Goal: Task Accomplishment & Management: Use online tool/utility

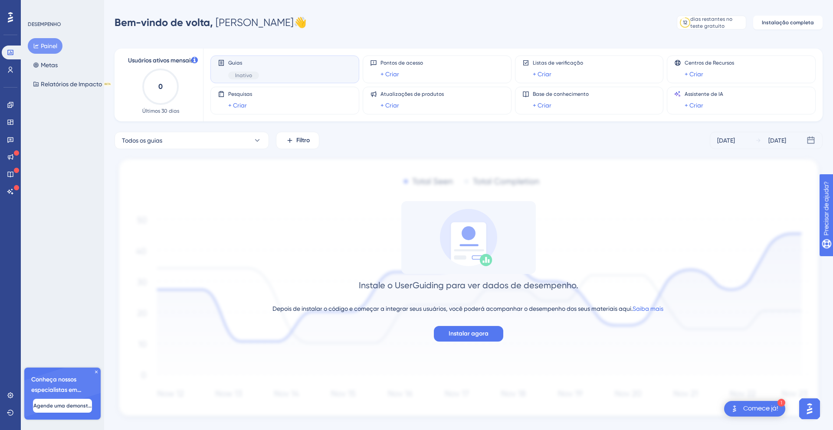
click at [246, 71] on div "Guias Inativo" at bounding box center [243, 69] width 31 height 20
click at [12, 138] on icon at bounding box center [10, 139] width 7 height 7
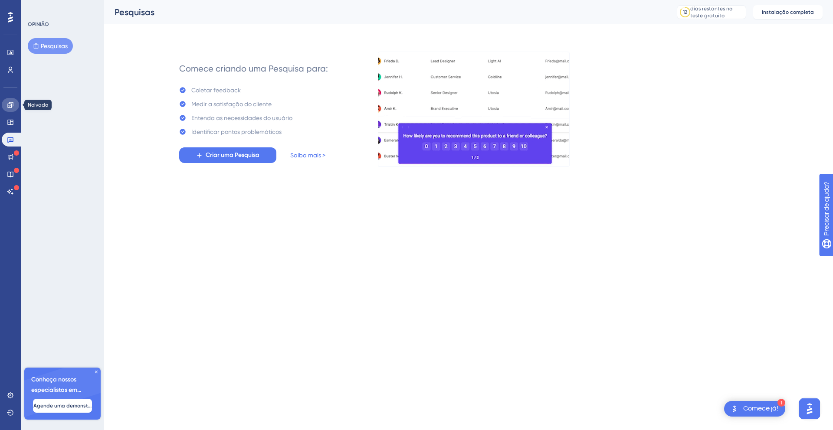
click at [15, 105] on link at bounding box center [10, 105] width 17 height 14
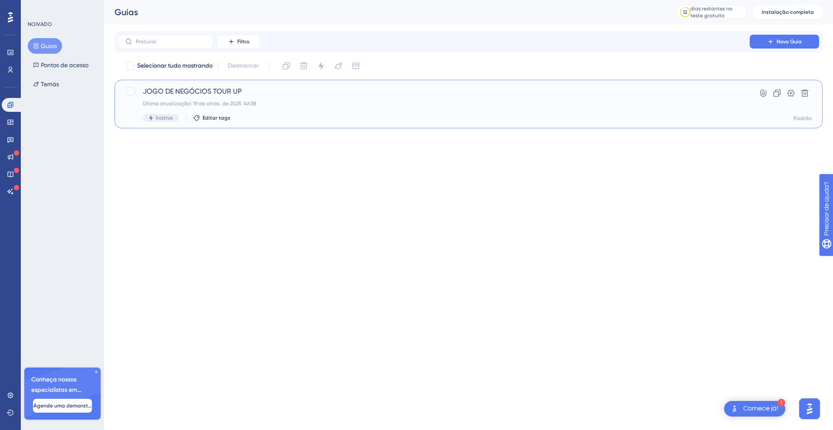
click at [188, 89] on font "JOGO DE NEGÓCIOS TOUR UP" at bounding box center [192, 91] width 99 height 8
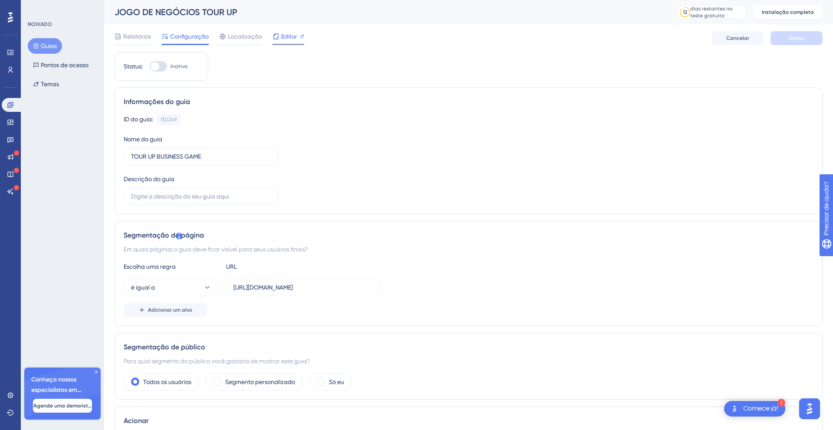
click at [285, 36] on font "Editor" at bounding box center [289, 36] width 16 height 7
click at [308, 291] on input "https://empreender.upbgame.com.br/login" at bounding box center [303, 288] width 140 height 10
paste input "coordinator/simulatio"
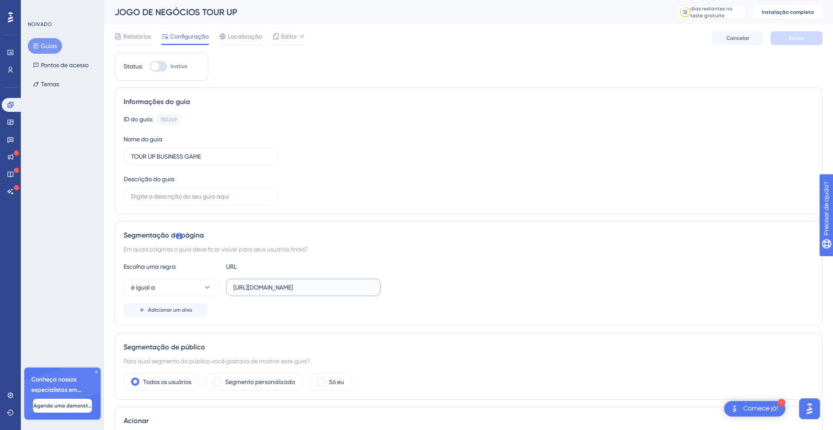
scroll to position [0, 33]
type input "https://empreender.upbgame.com.br/coordinator/simulation"
click at [789, 38] on font "Salvar" at bounding box center [796, 38] width 16 height 6
click at [284, 38] on font "Editor" at bounding box center [289, 36] width 16 height 7
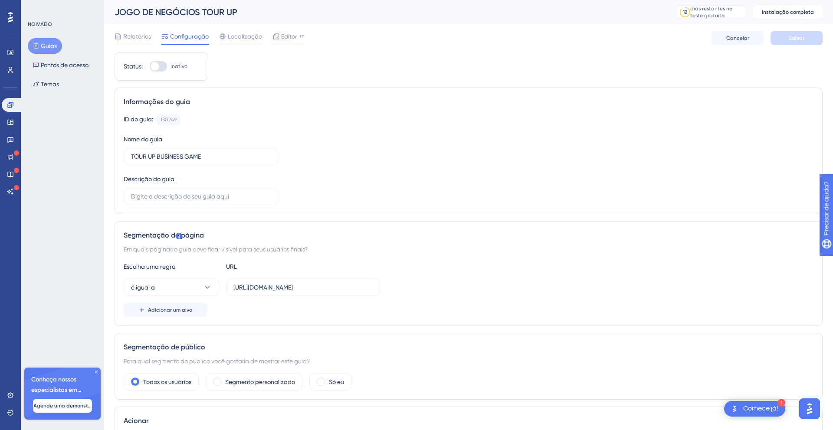
click at [160, 65] on div at bounding box center [158, 66] width 17 height 10
click at [150, 66] on input "Inativo" at bounding box center [149, 66] width 0 height 0
checkbox input "false"
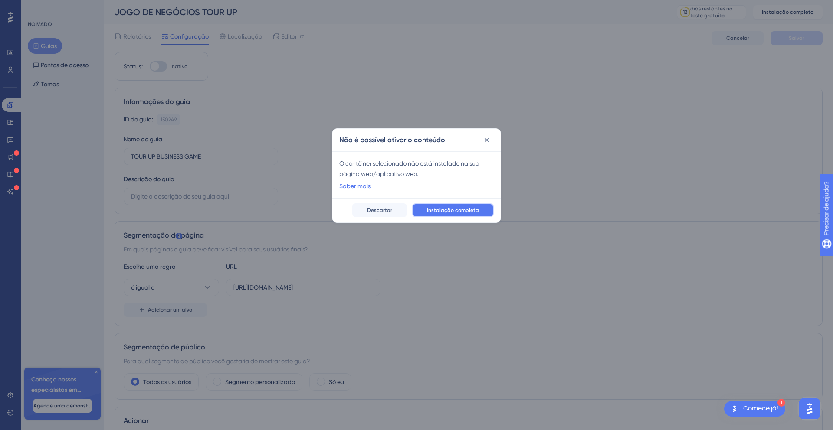
click at [469, 212] on font "Instalação completa" at bounding box center [453, 210] width 52 height 6
